Goal: Task Accomplishment & Management: Manage account settings

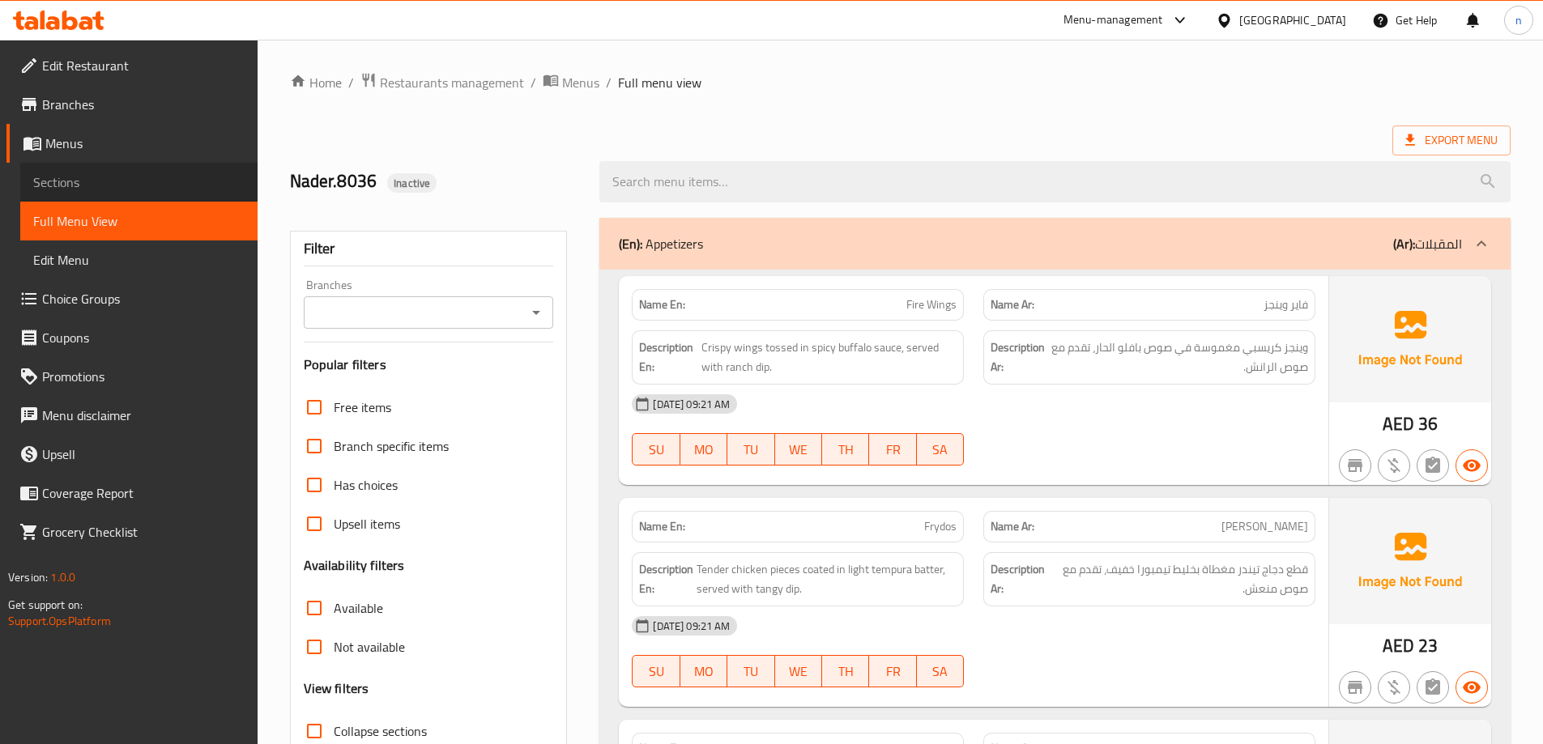
click at [121, 193] on link "Sections" at bounding box center [138, 182] width 237 height 39
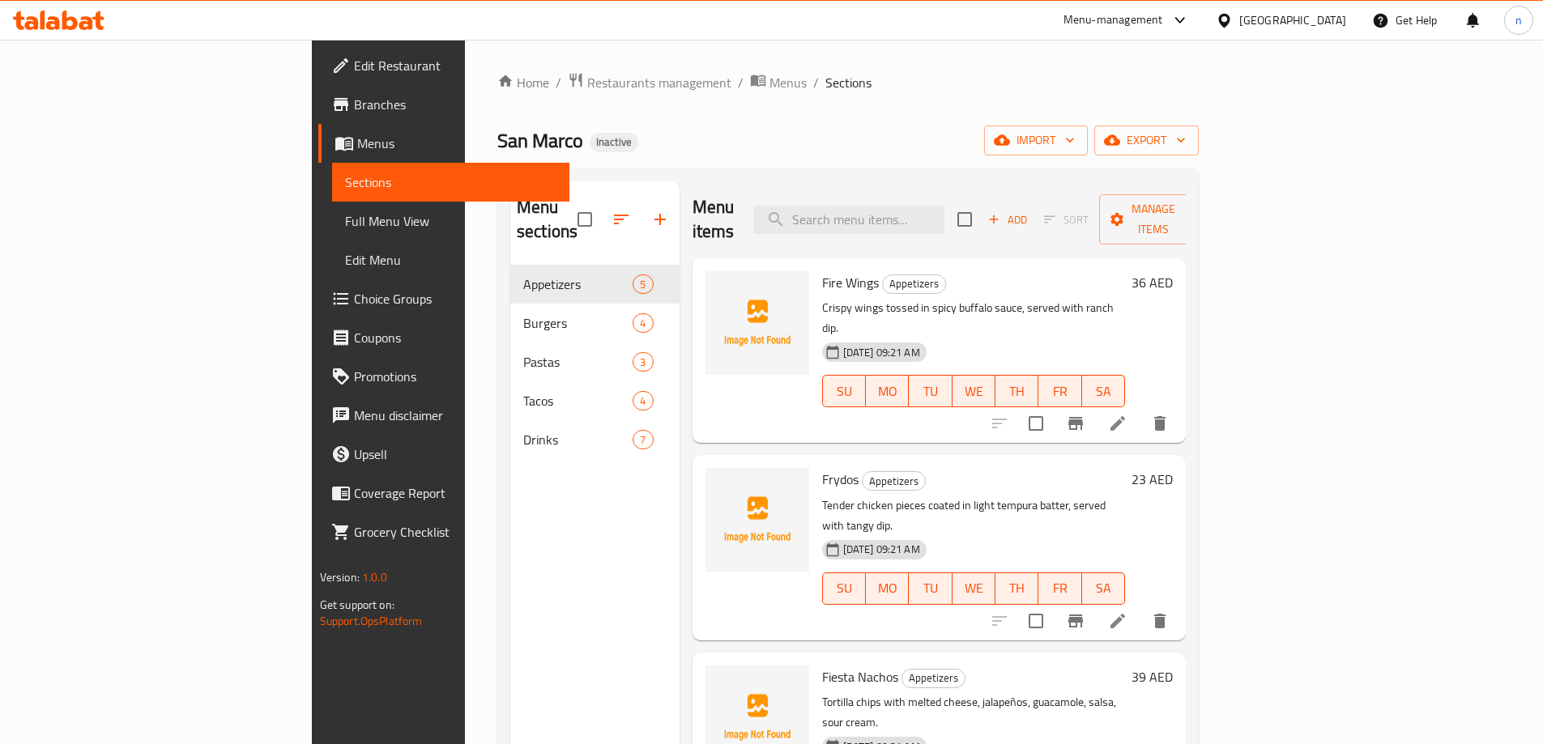
click at [1140, 409] on li at bounding box center [1117, 423] width 45 height 29
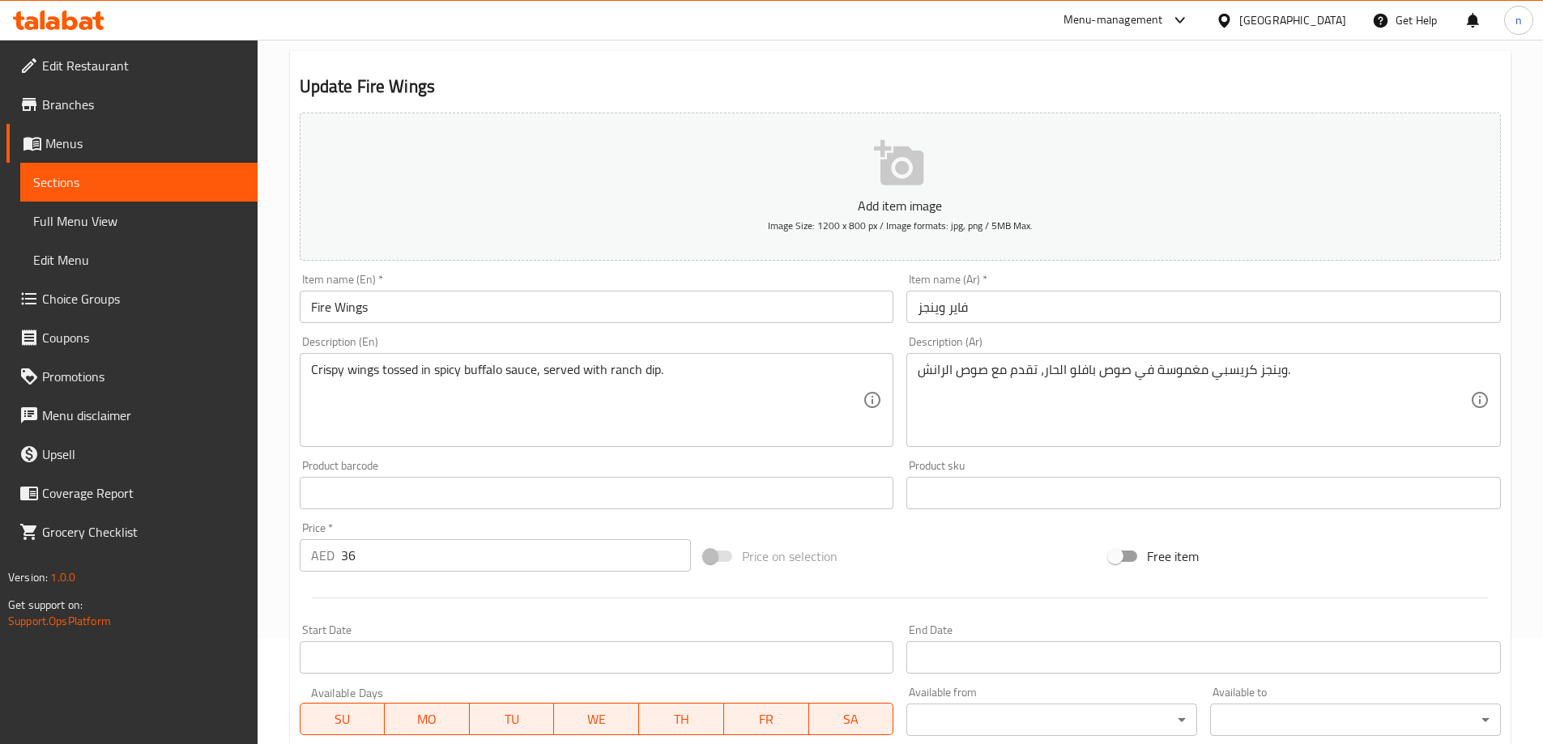
scroll to position [144, 0]
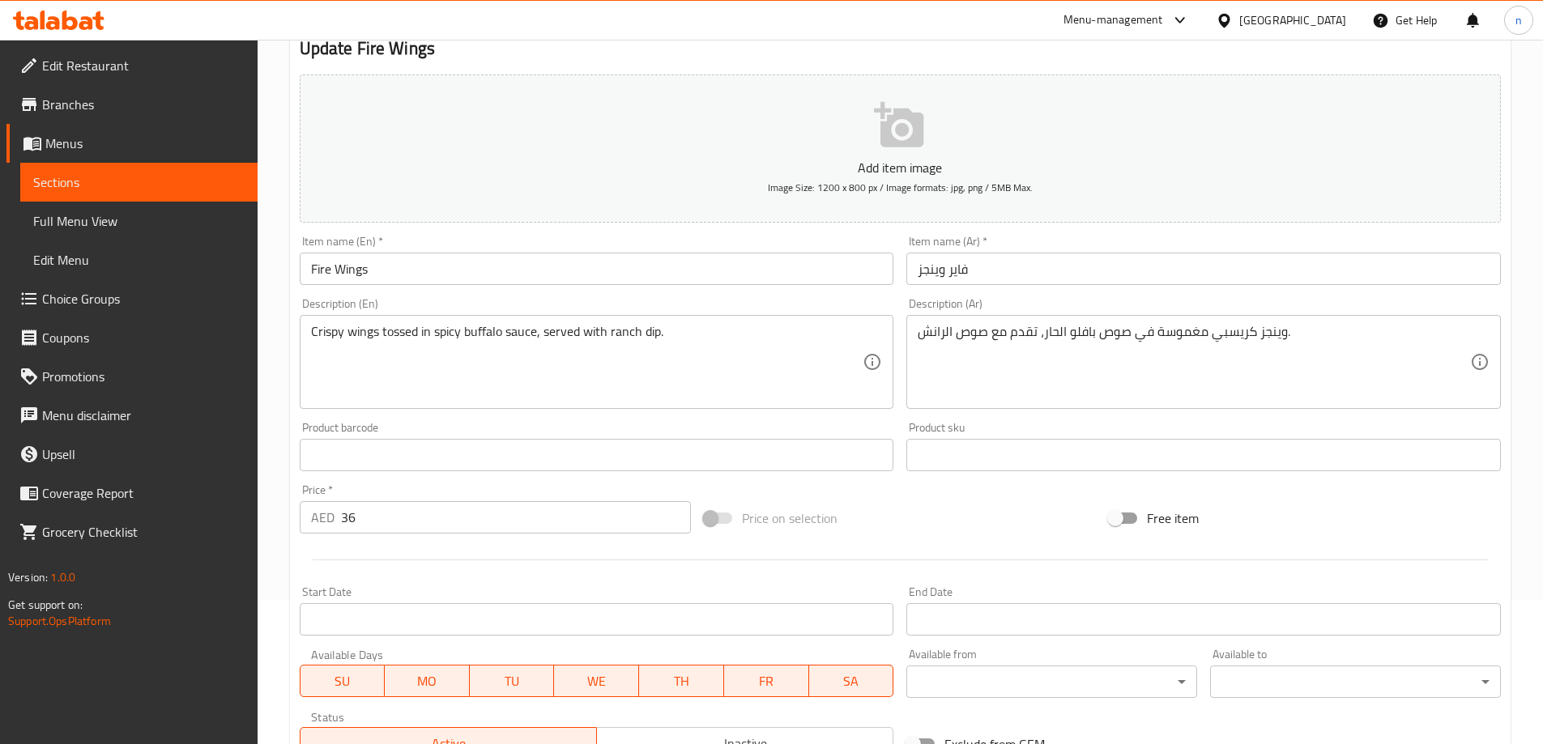
click at [463, 512] on input "36" at bounding box center [516, 517] width 351 height 32
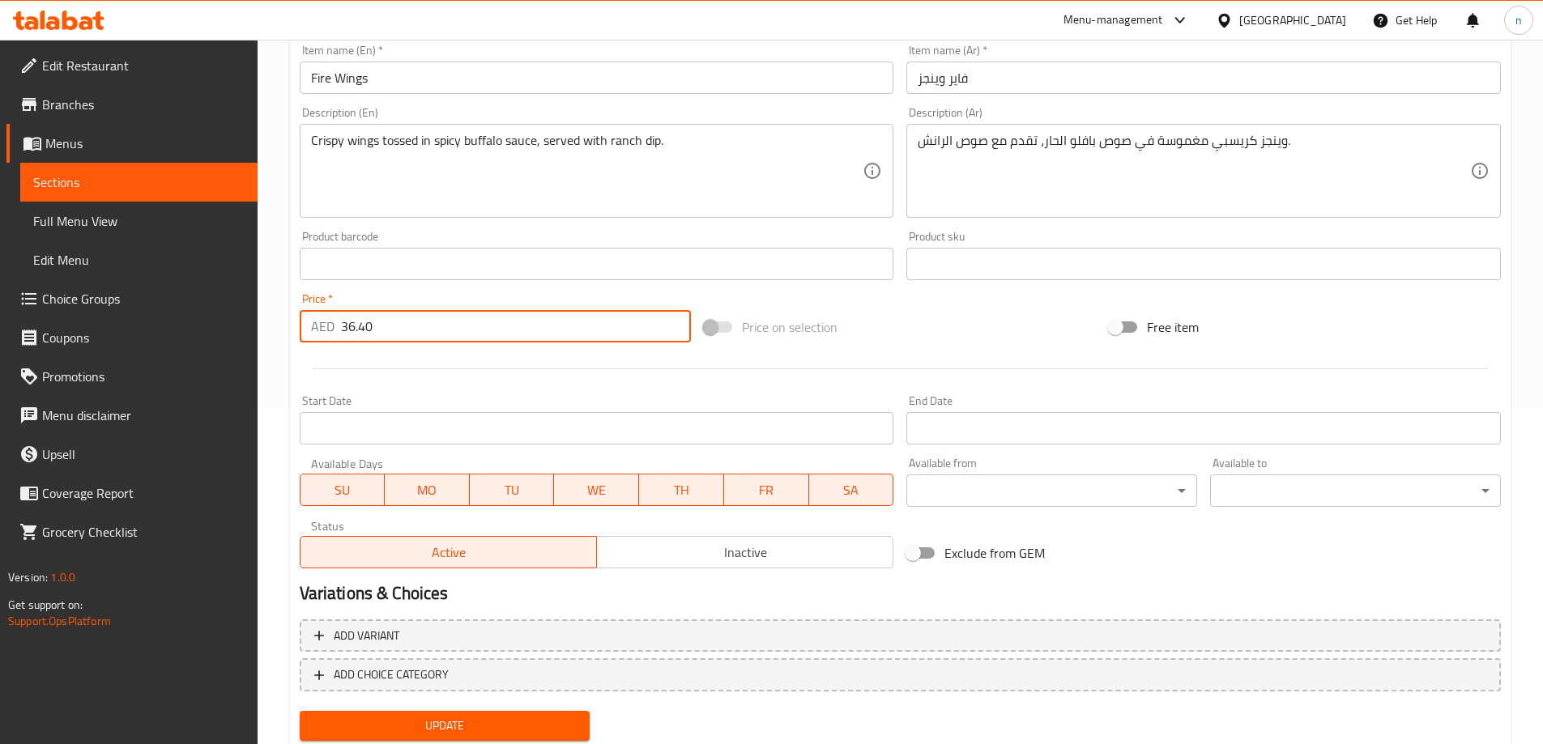
scroll to position [387, 0]
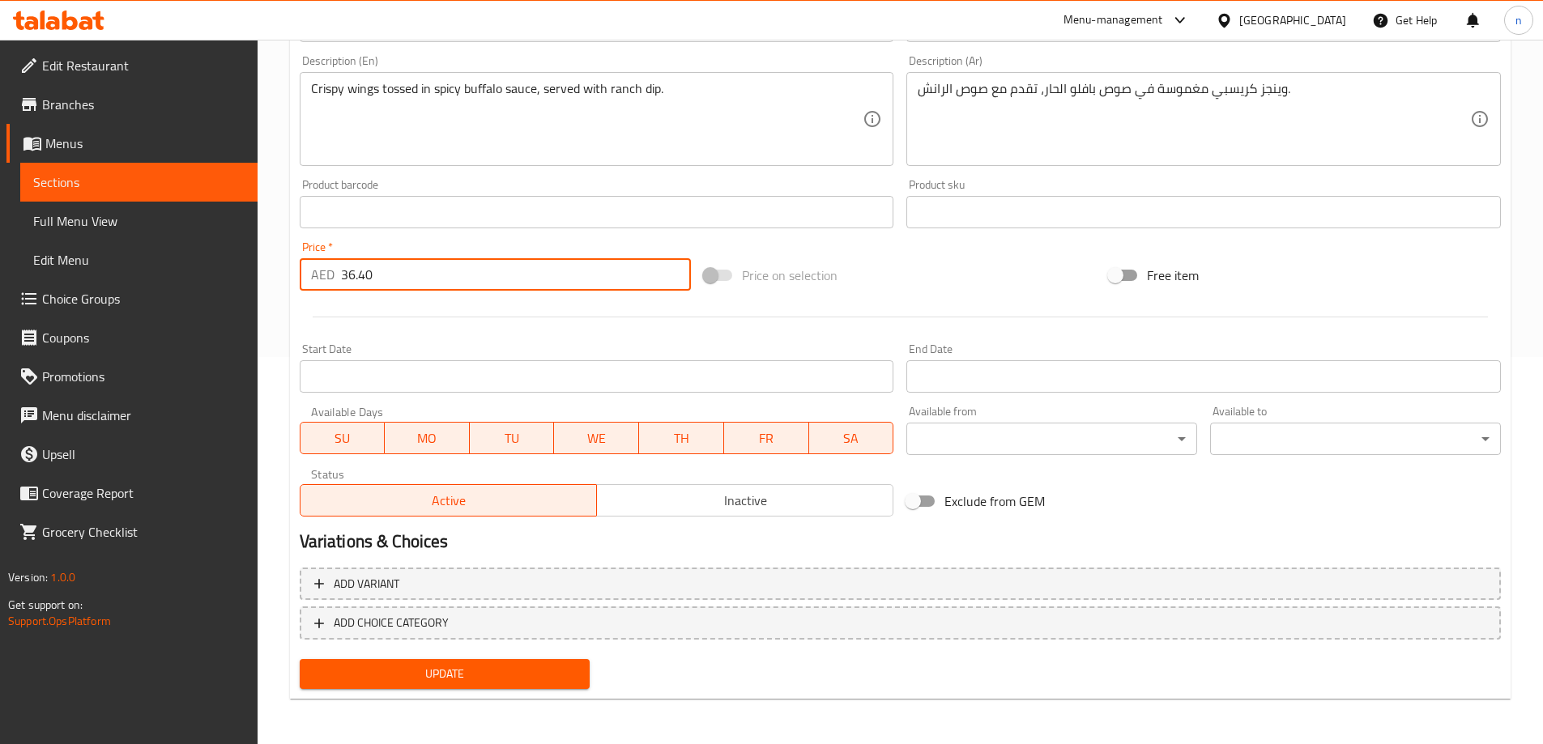
type input "36.40"
click at [420, 667] on span "Update" at bounding box center [445, 674] width 265 height 20
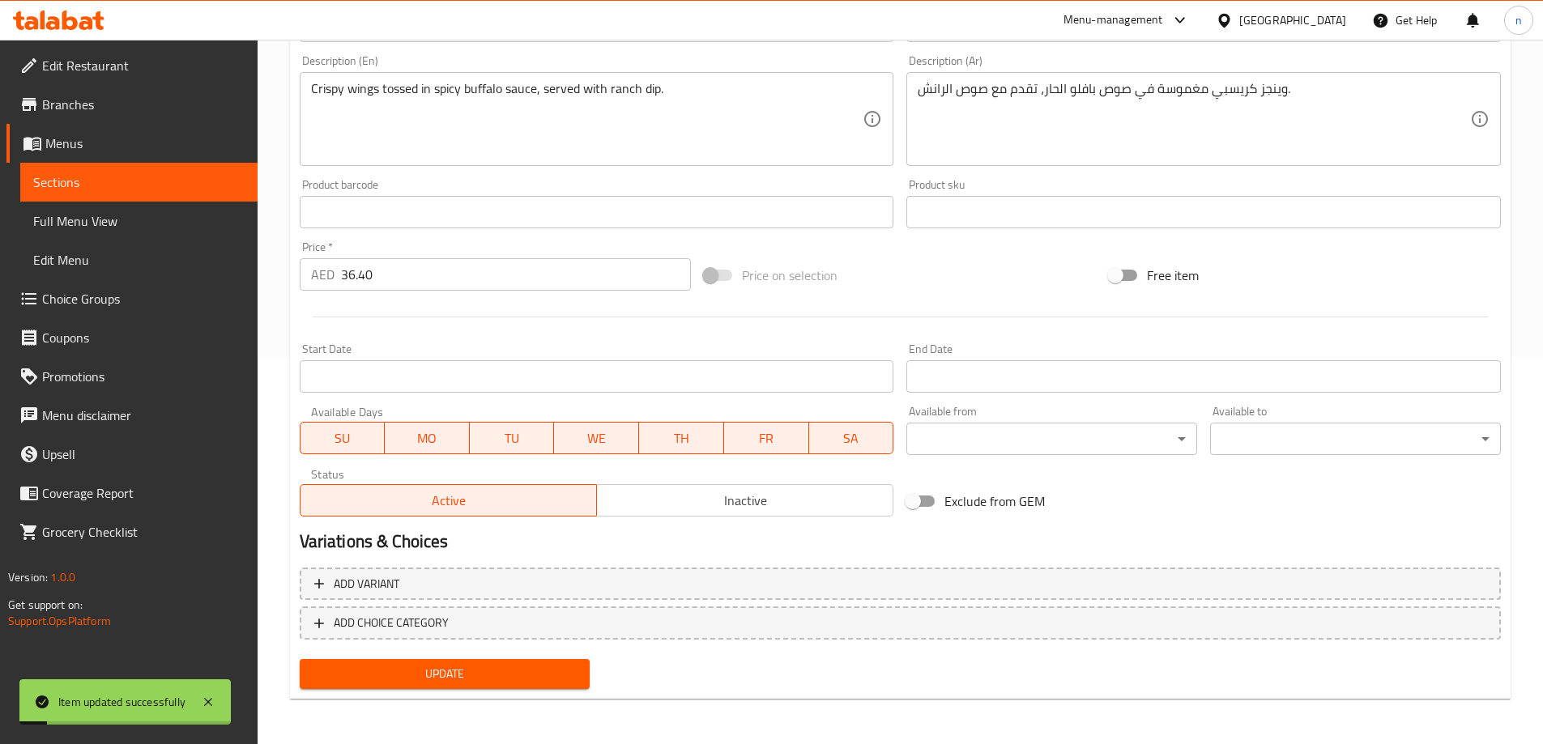
click at [158, 152] on span "Menus" at bounding box center [144, 143] width 199 height 19
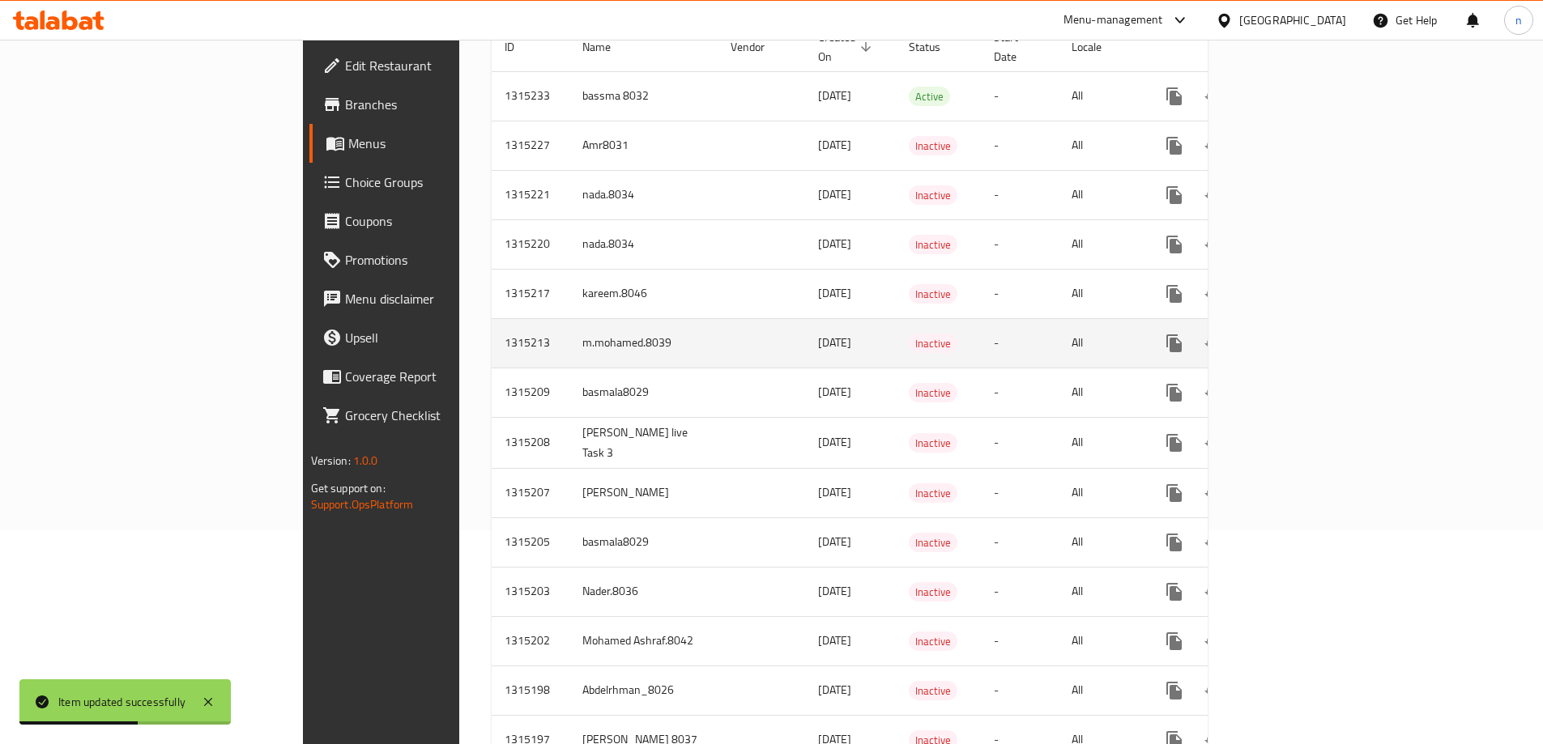
scroll to position [243, 0]
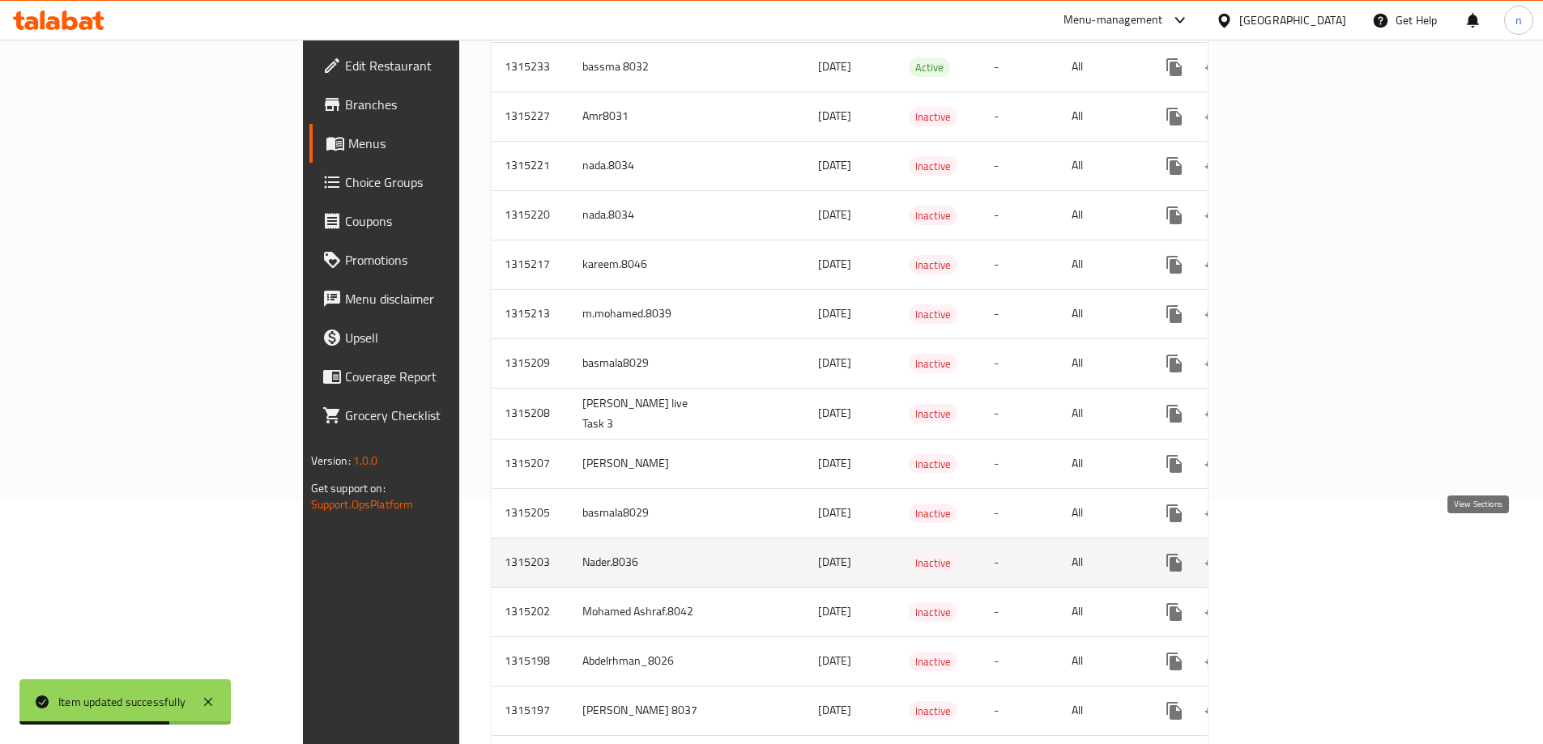
click at [1298, 556] on icon "enhanced table" at bounding box center [1291, 563] width 15 height 15
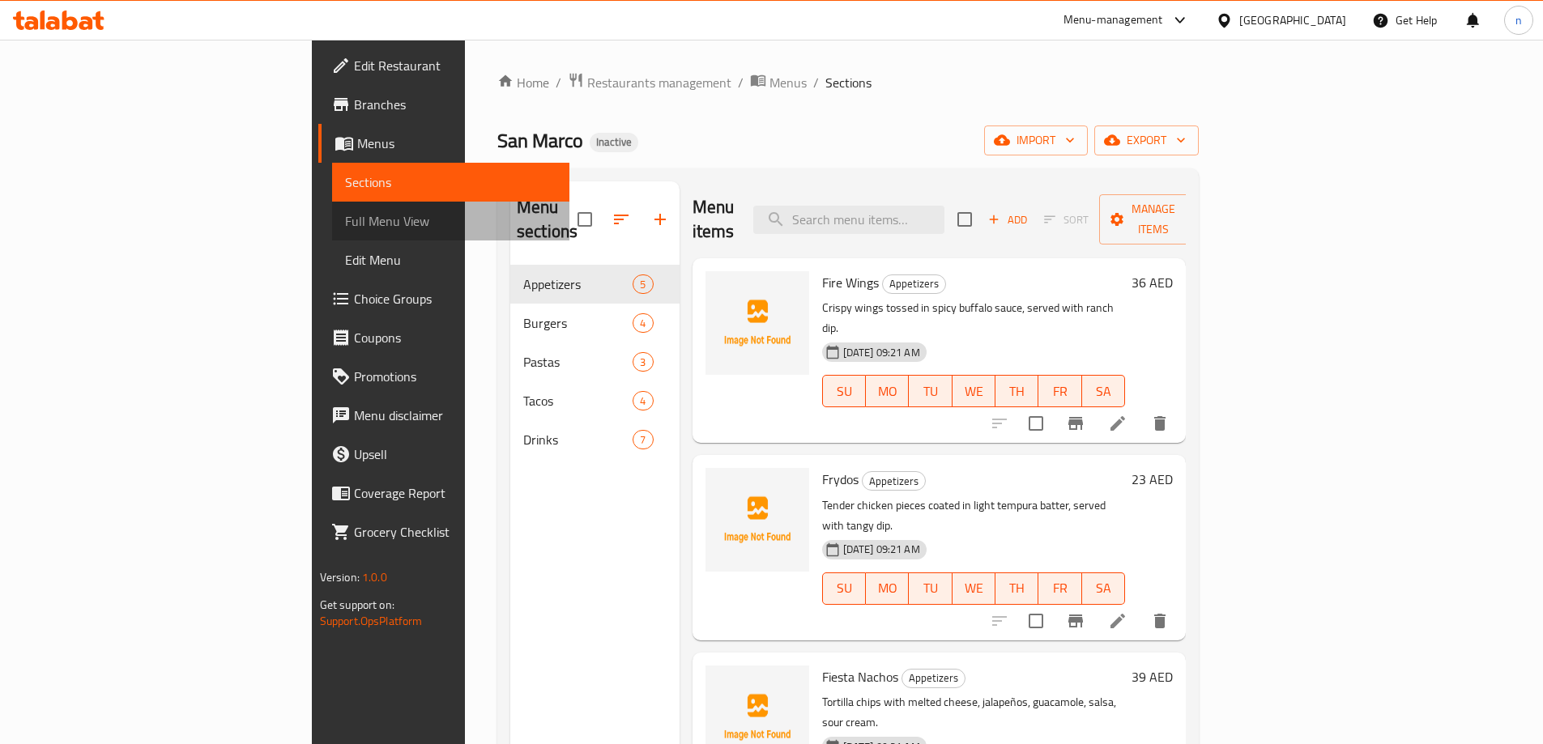
click at [345, 221] on span "Full Menu View" at bounding box center [450, 220] width 211 height 19
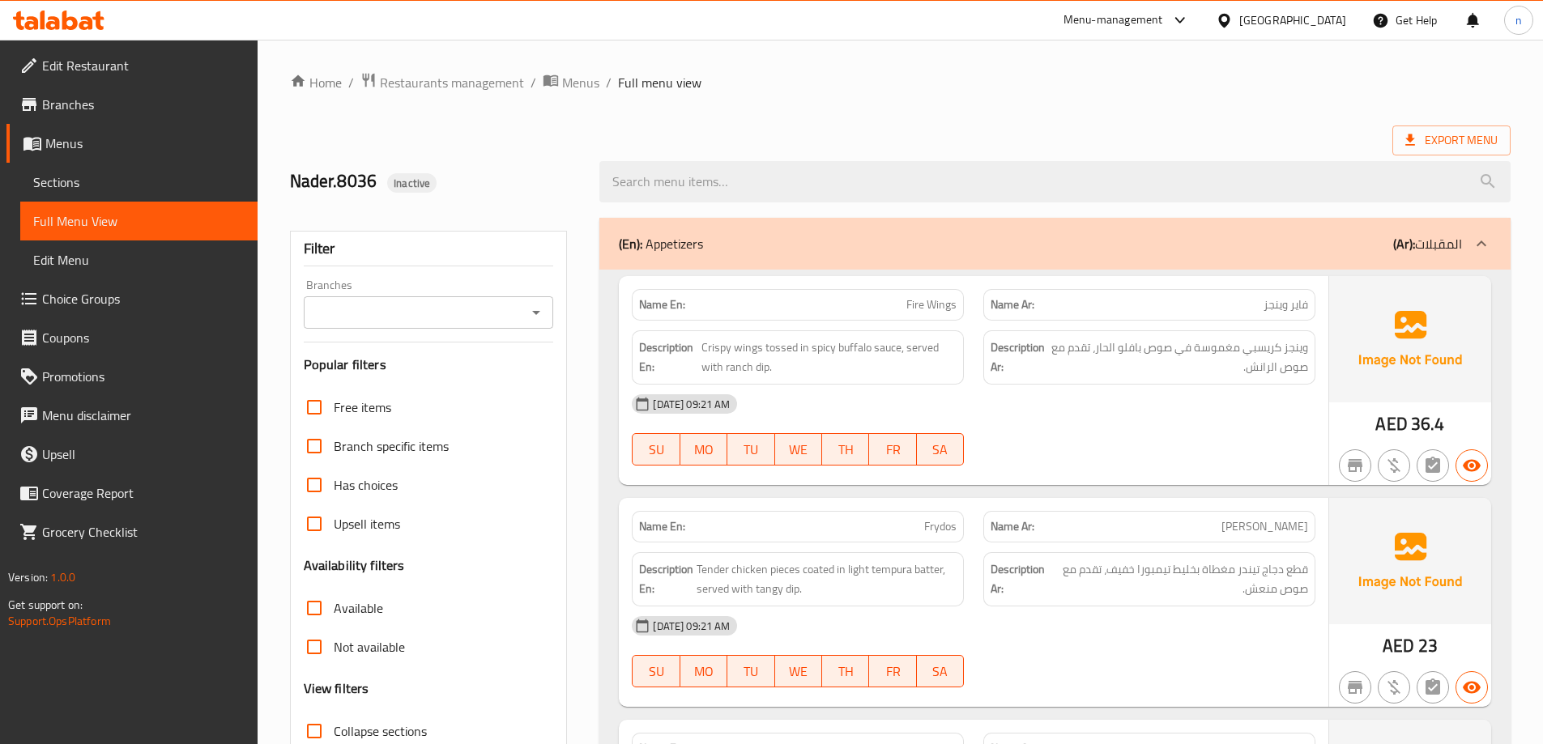
click at [1432, 417] on span "36.4" at bounding box center [1428, 424] width 34 height 32
click at [1447, 421] on div "AED 36.4" at bounding box center [1410, 380] width 162 height 209
click at [1430, 424] on span "36.4" at bounding box center [1428, 424] width 34 height 32
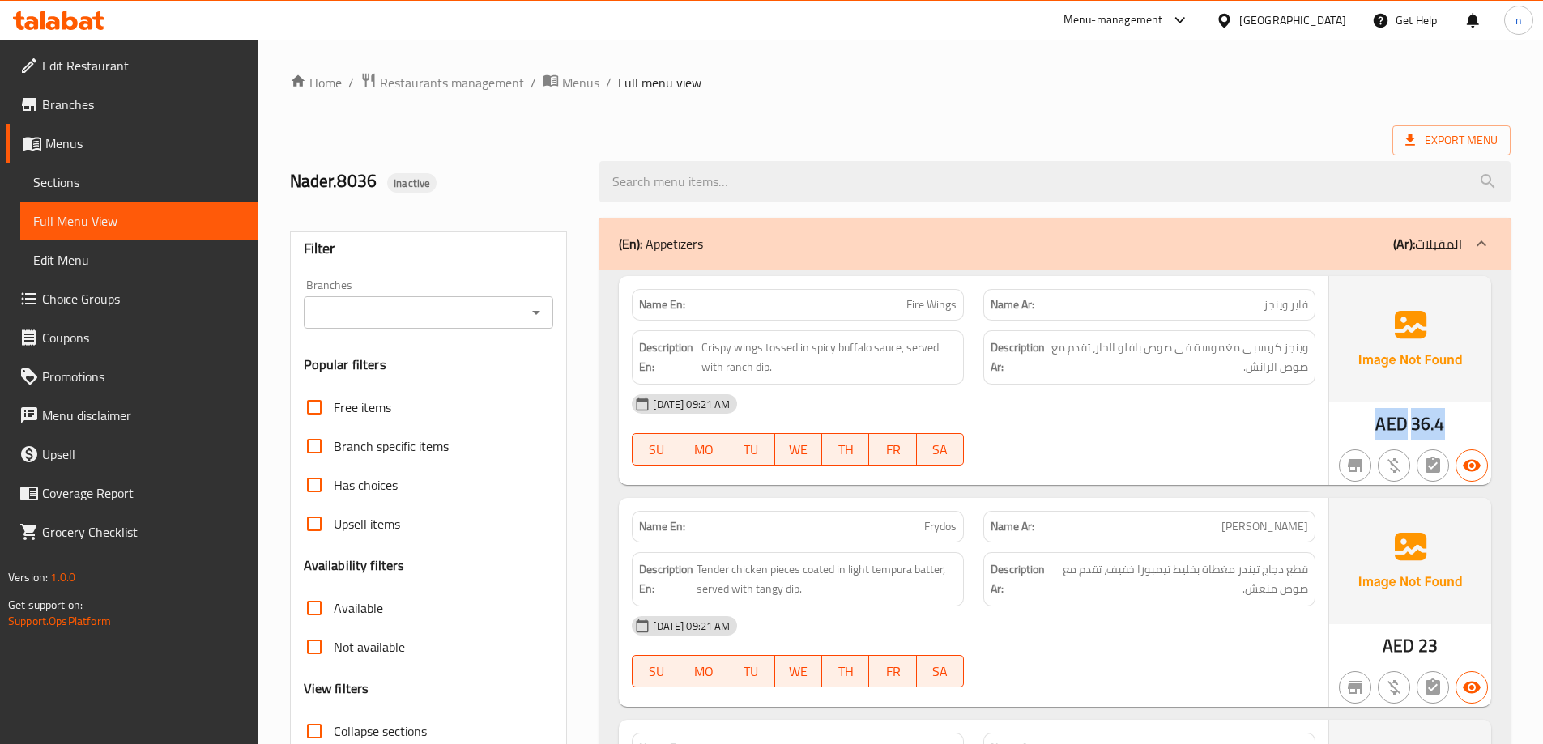
click at [1430, 424] on span "36.4" at bounding box center [1428, 424] width 34 height 32
click at [1456, 431] on div "AED 36.4" at bounding box center [1410, 380] width 162 height 209
click at [1217, 431] on div "[DATE] 09:21 AM SU MO TU WE TH FR SA" at bounding box center [973, 430] width 703 height 91
click at [1433, 415] on span "36.4" at bounding box center [1428, 424] width 34 height 32
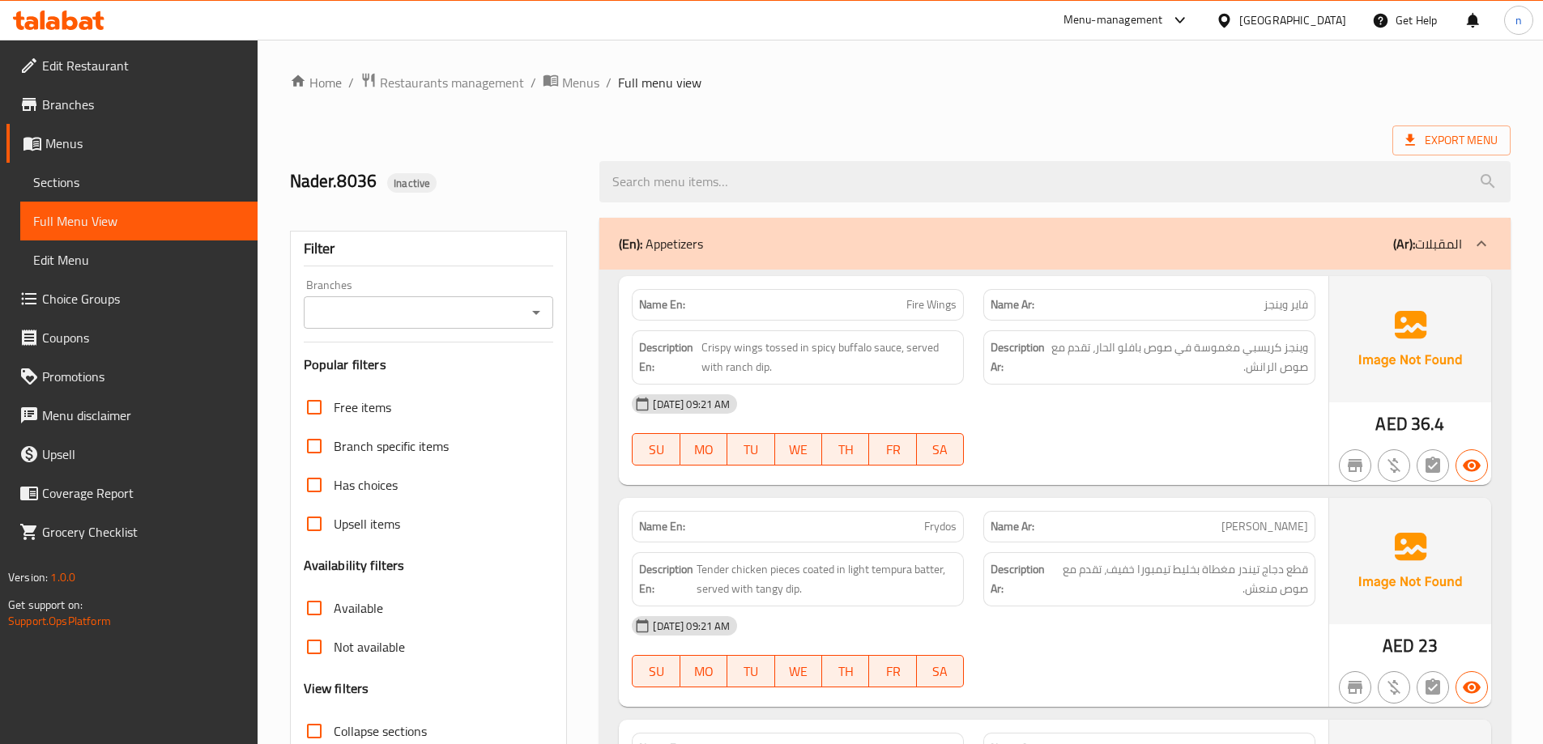
click at [1433, 415] on span "36.4" at bounding box center [1428, 424] width 34 height 32
click at [1455, 425] on div "AED 36.4" at bounding box center [1410, 380] width 162 height 209
click at [78, 190] on span "Sections" at bounding box center [138, 182] width 211 height 19
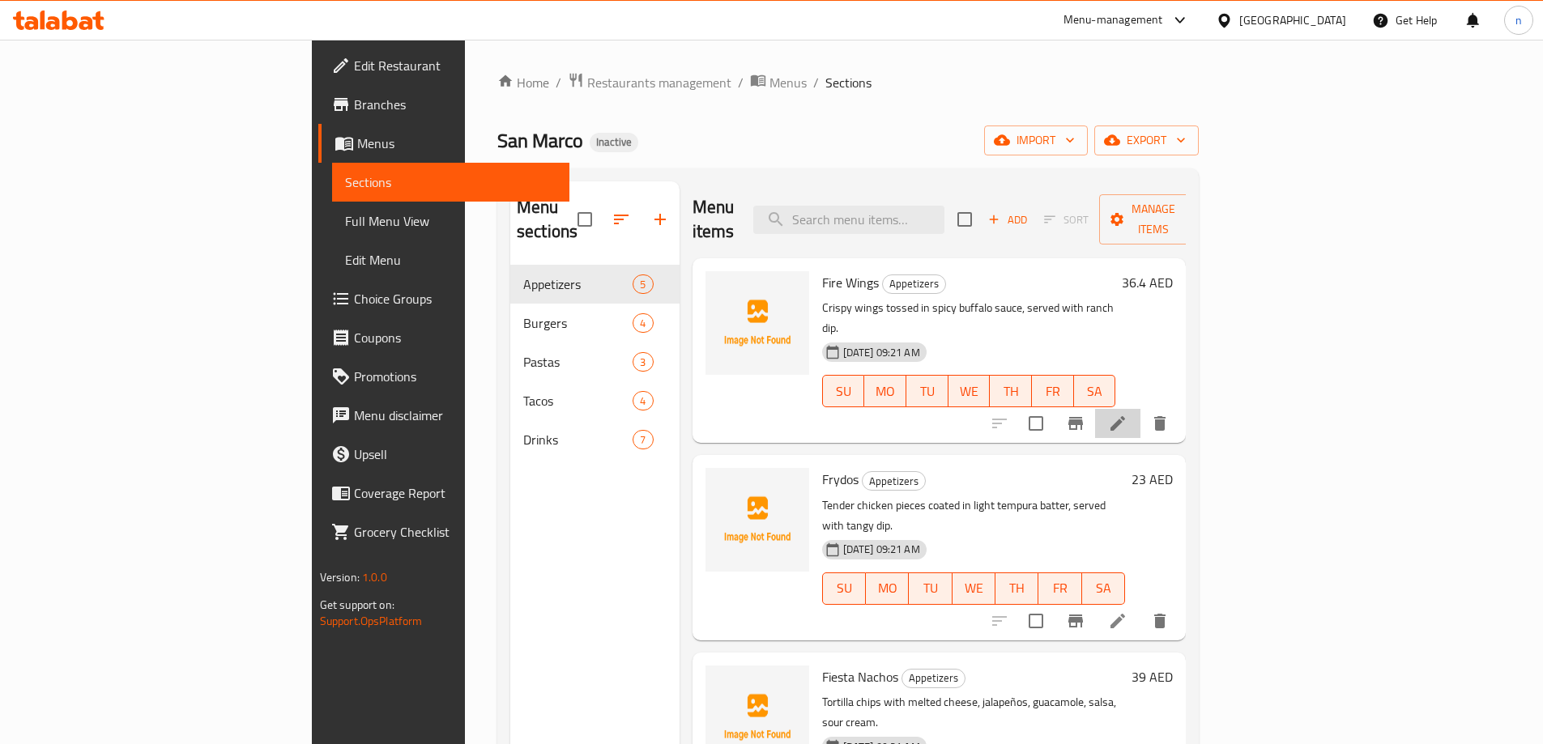
click at [1140, 409] on li at bounding box center [1117, 423] width 45 height 29
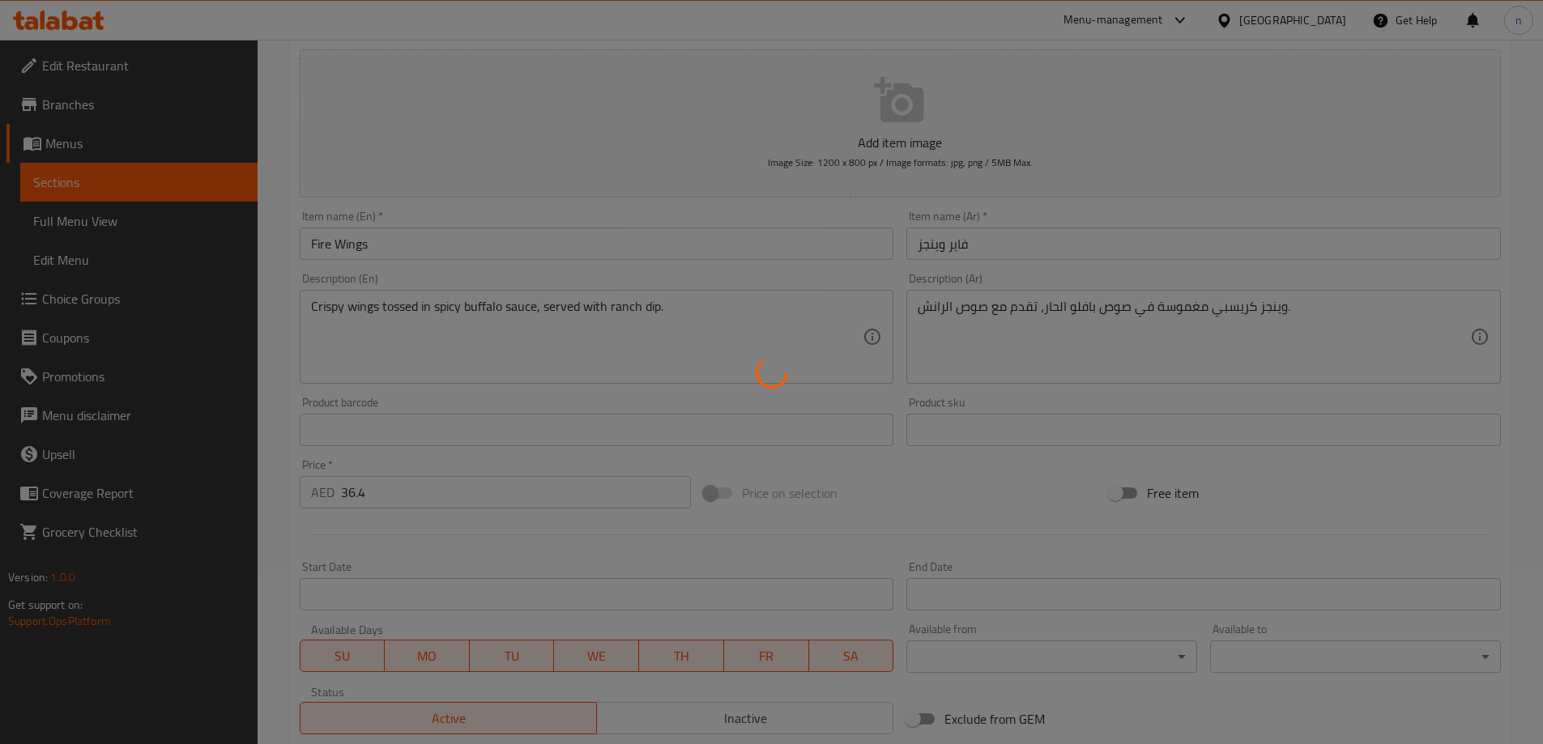
scroll to position [243, 0]
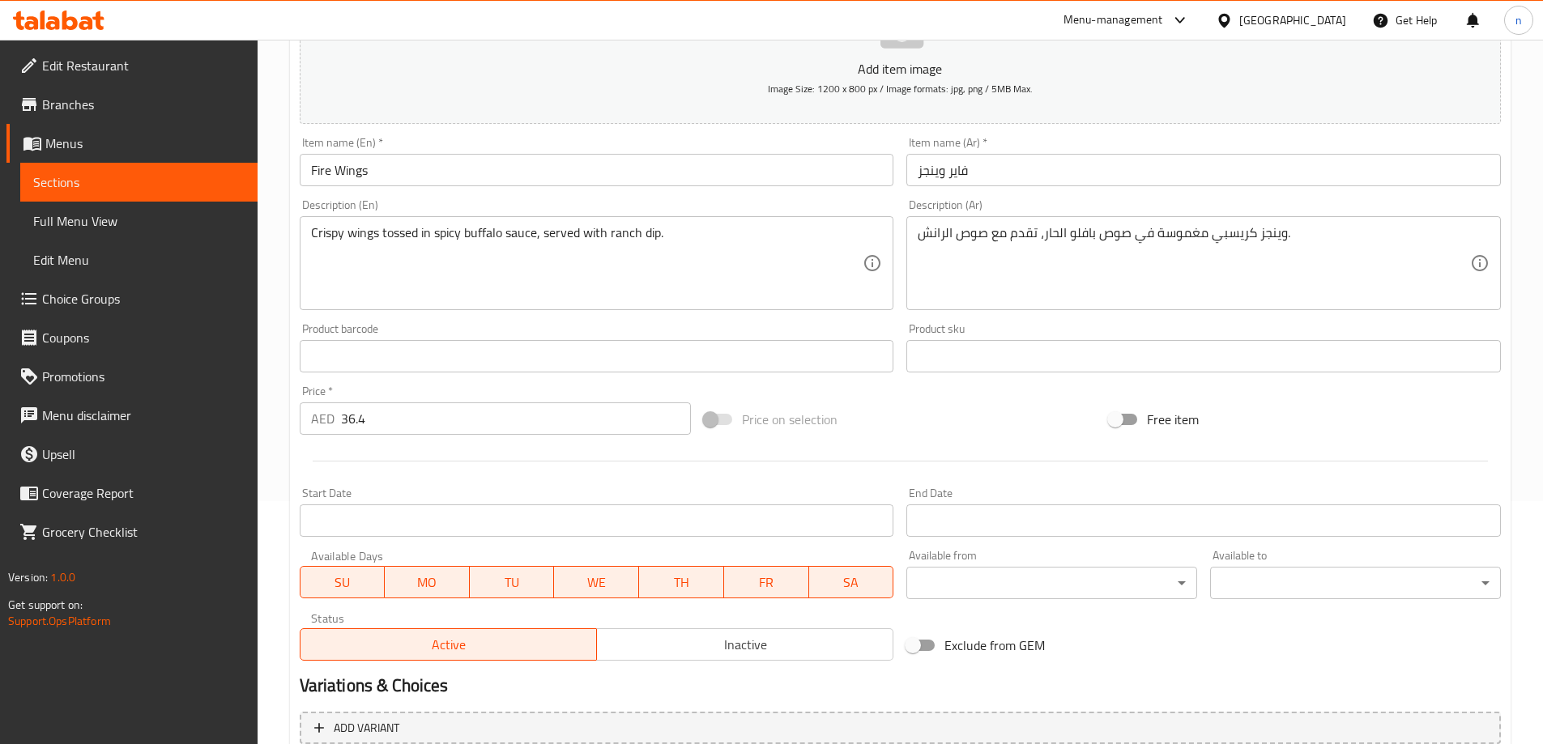
click at [468, 420] on input "36.4" at bounding box center [516, 419] width 351 height 32
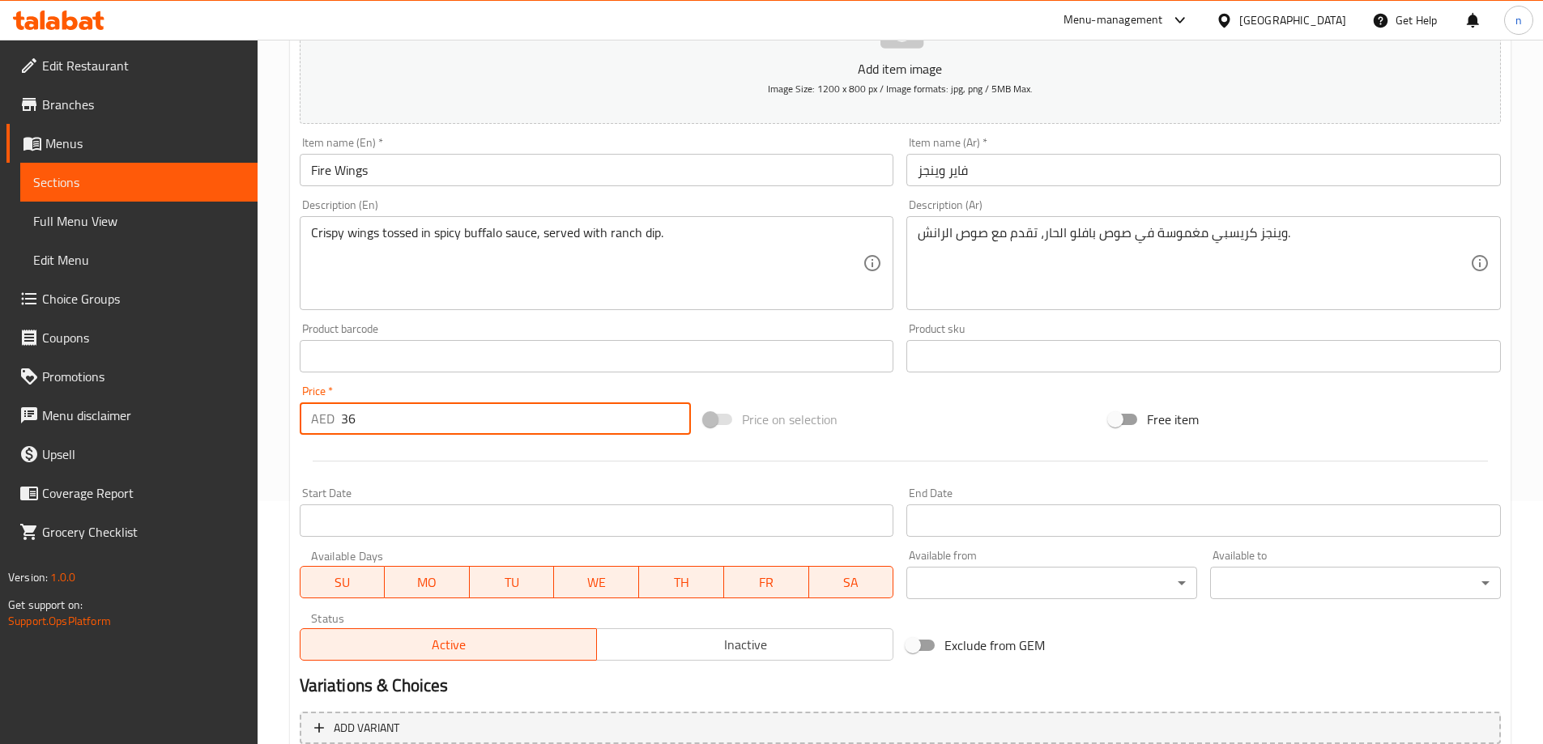
scroll to position [387, 0]
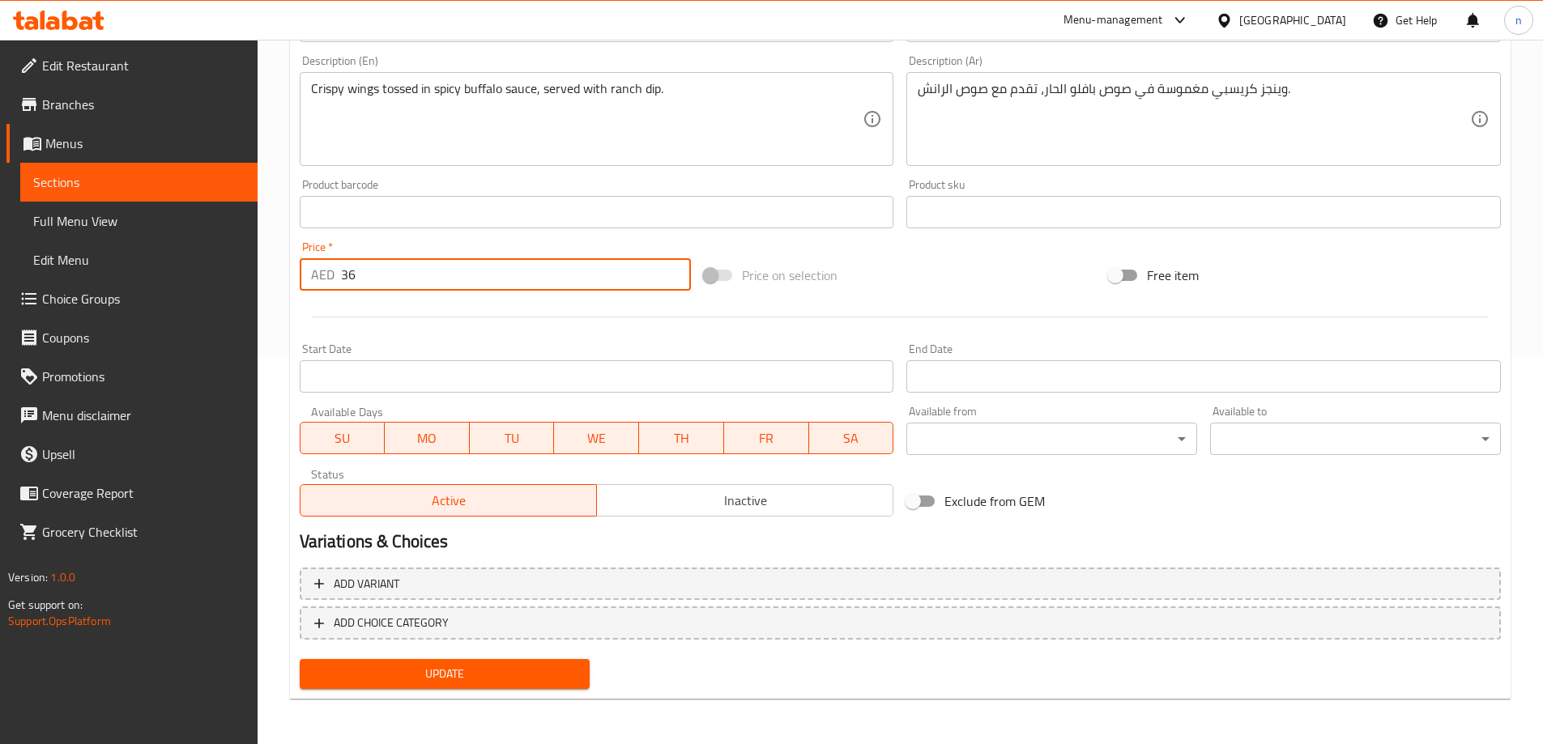
type input "36"
click at [504, 664] on span "Update" at bounding box center [445, 674] width 265 height 20
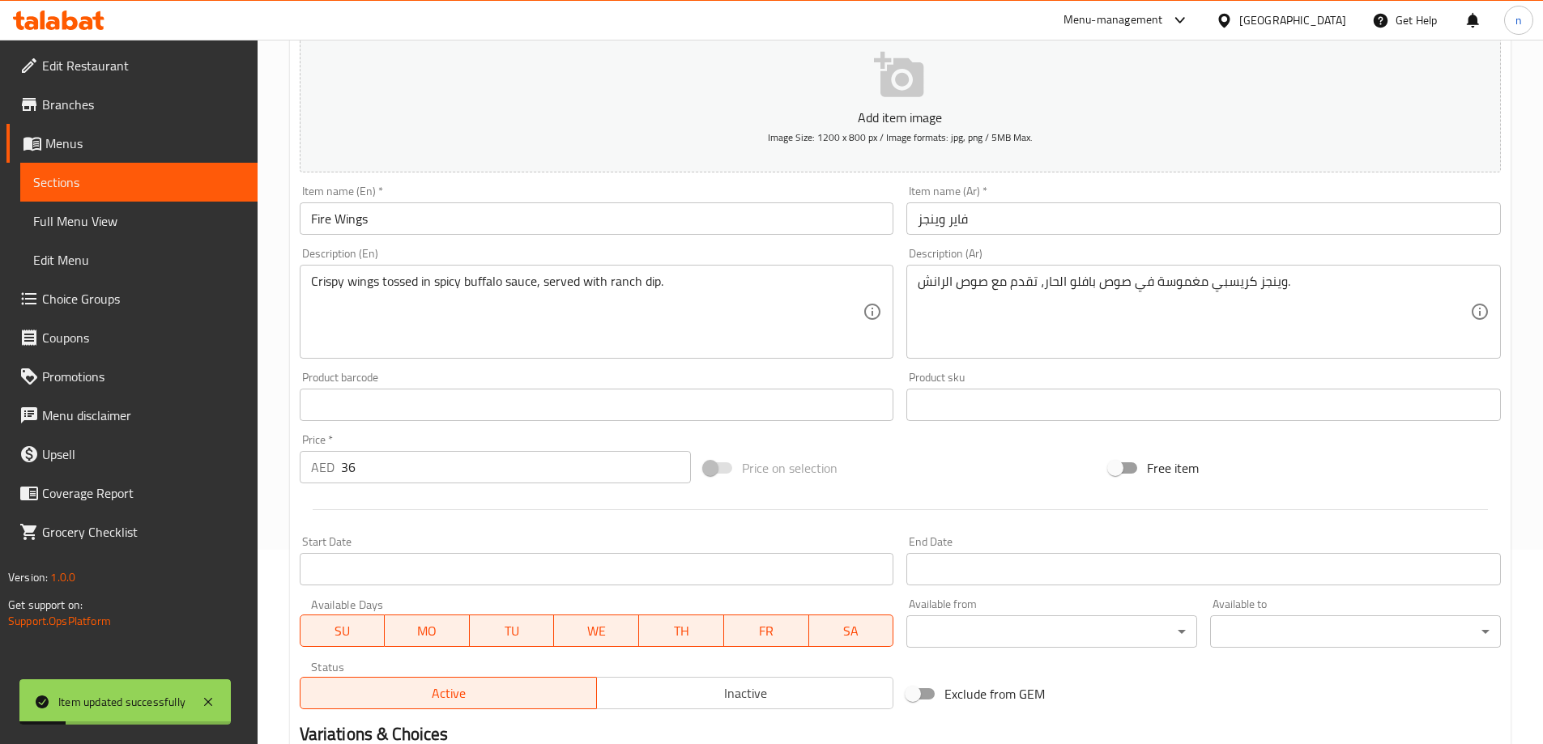
scroll to position [0, 0]
